Goal: Information Seeking & Learning: Learn about a topic

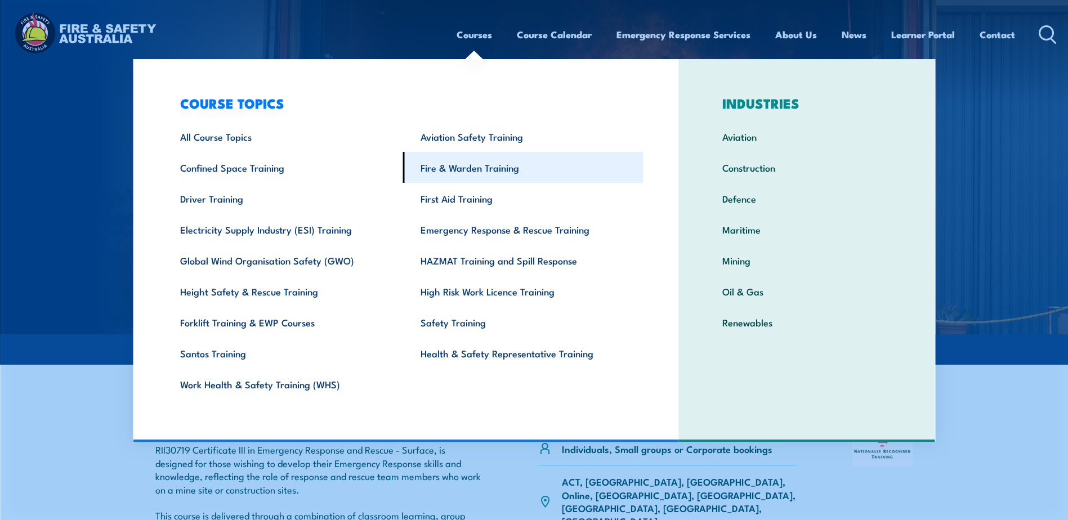
click at [526, 170] on link "Fire & Warden Training" at bounding box center [523, 167] width 240 height 31
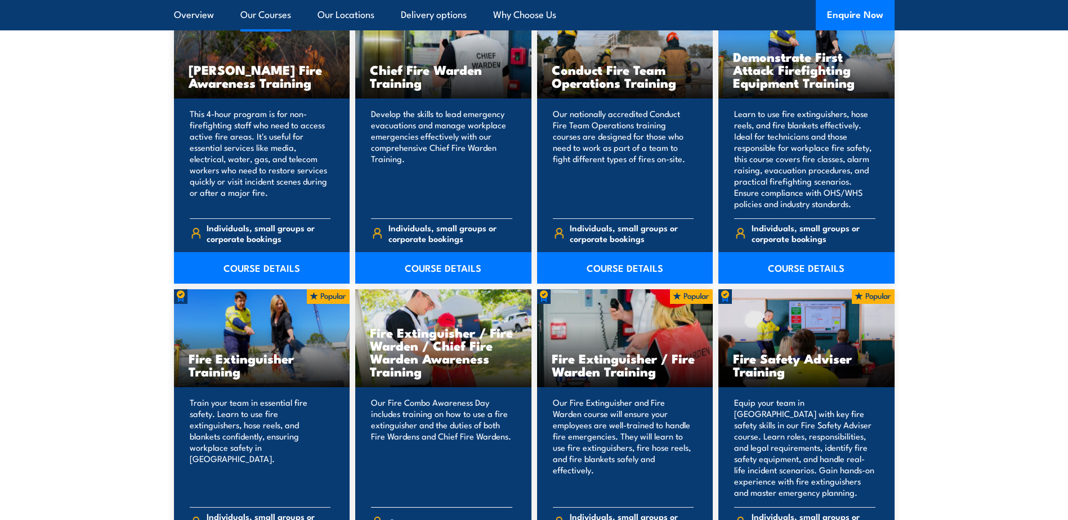
scroll to position [901, 0]
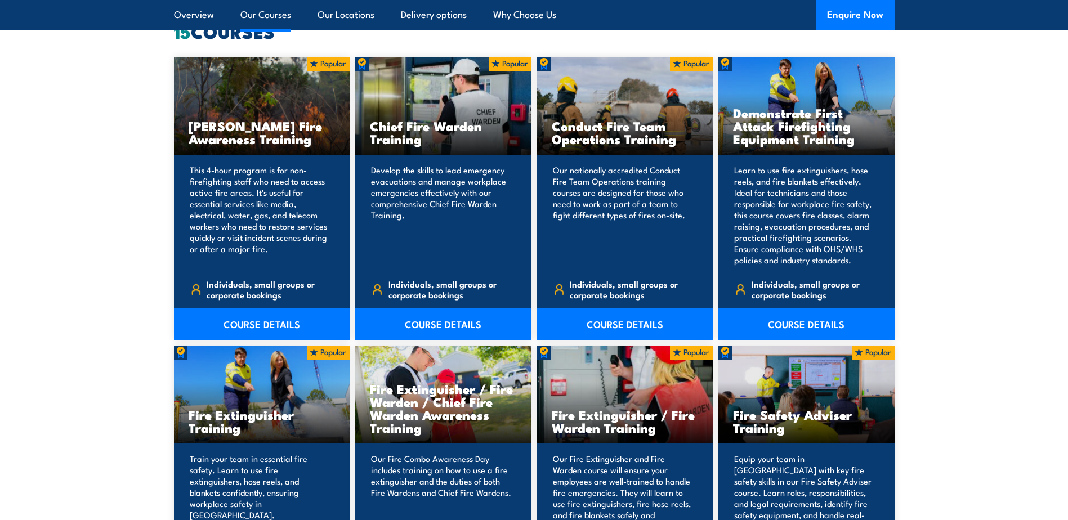
click at [457, 332] on link "COURSE DETAILS" at bounding box center [443, 324] width 176 height 32
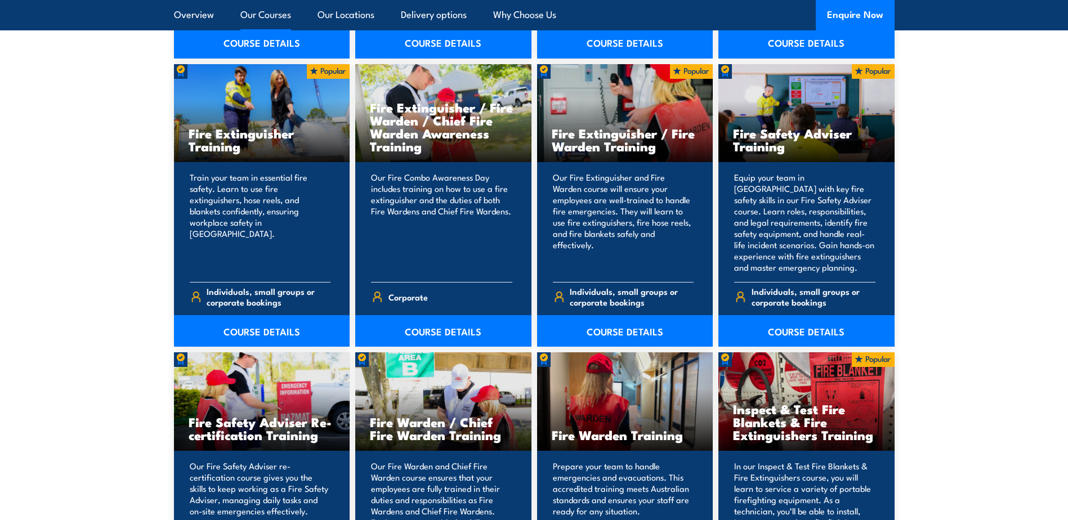
scroll to position [1295, 0]
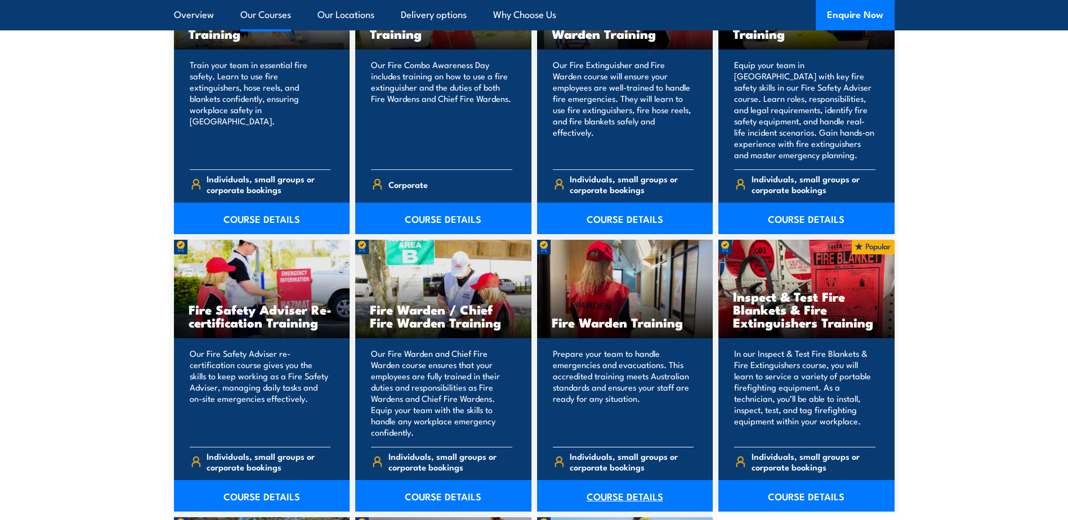
click at [629, 493] on link "COURSE DETAILS" at bounding box center [625, 496] width 176 height 32
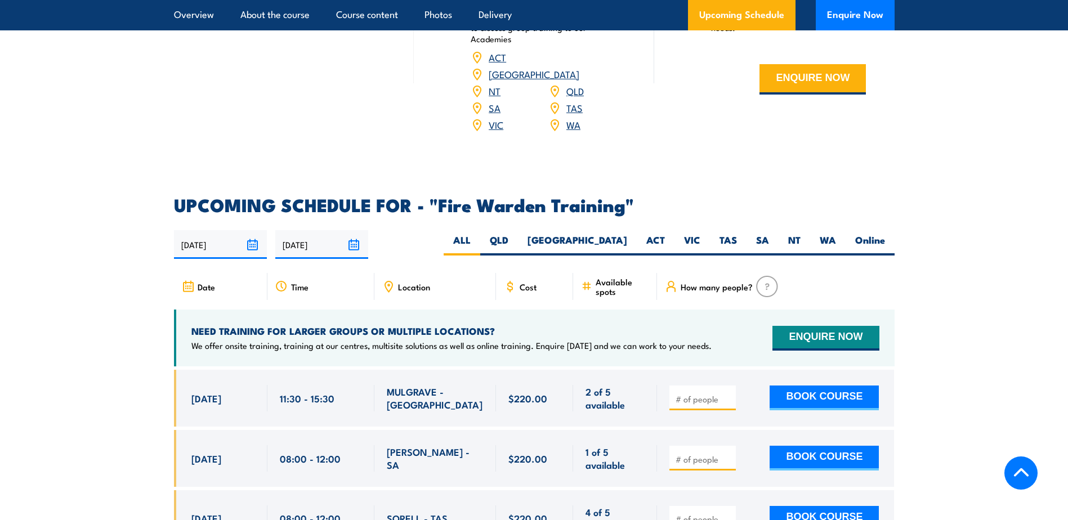
scroll to position [1801, 0]
